Goal: Task Accomplishment & Management: Manage account settings

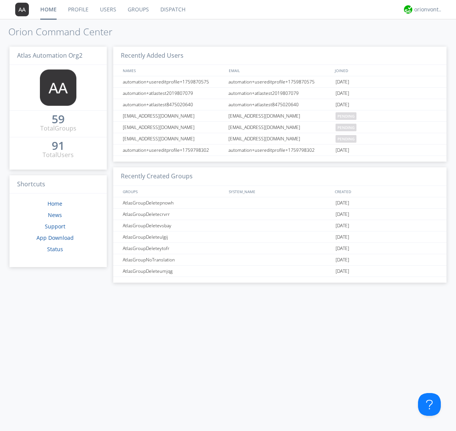
click at [107, 9] on link "Users" at bounding box center [108, 9] width 28 height 19
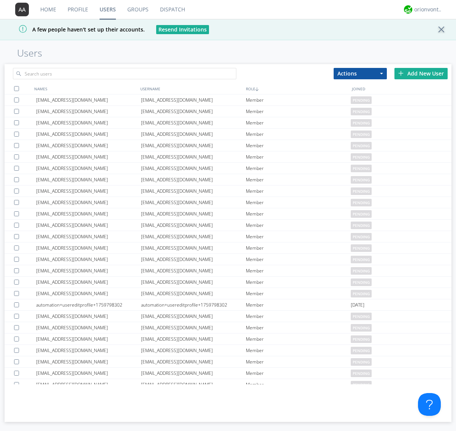
click at [421, 73] on div "Add New User" at bounding box center [420, 73] width 53 height 11
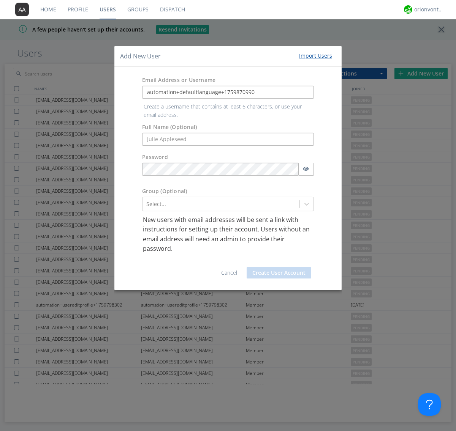
type input "automation+defaultlanguage+1759870990"
click at [279, 267] on button "Create User Account" at bounding box center [278, 272] width 65 height 11
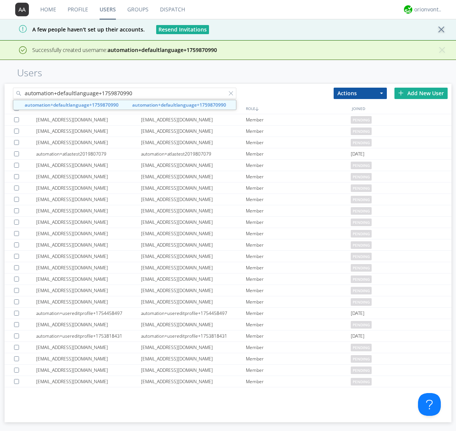
type input "automation+defaultlanguage+1759870990"
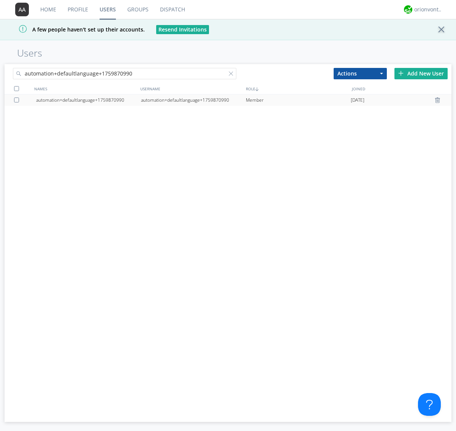
click at [193, 100] on div "automation+defaultlanguage+1759870990" at bounding box center [193, 100] width 105 height 11
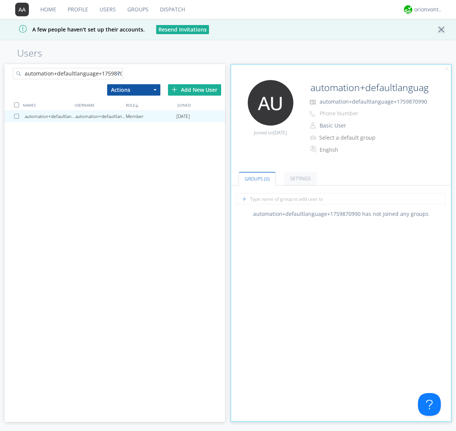
click at [119, 75] on div at bounding box center [119, 75] width 8 height 8
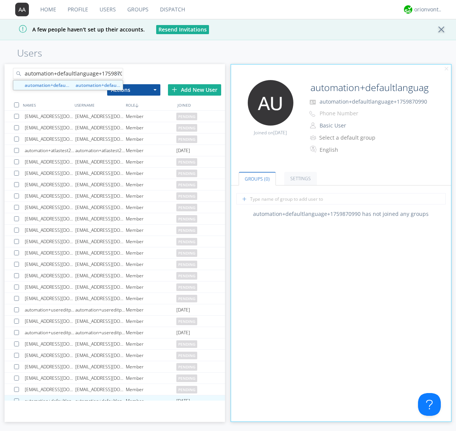
scroll to position [0, 8]
type input "automation+defaultlanguage+1759870990"
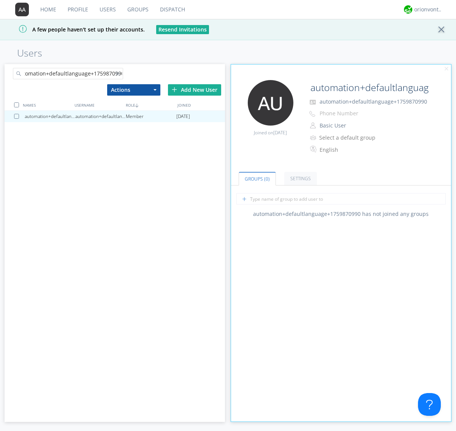
click at [18, 116] on div at bounding box center [18, 116] width 8 height 5
click at [133, 90] on button "Actions" at bounding box center [133, 89] width 53 height 11
click at [0, 0] on link "Delete User" at bounding box center [0, 0] width 0 height 0
